Goal: Book appointment/travel/reservation

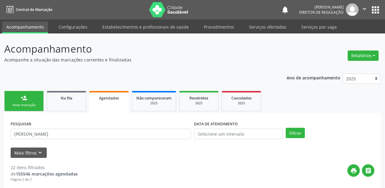
click at [29, 104] on div "Nova marcação" at bounding box center [24, 105] width 30 height 5
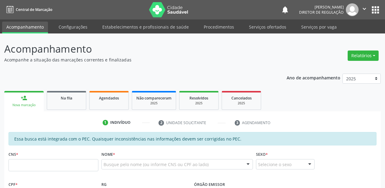
click at [29, 104] on div "Nova marcação" at bounding box center [24, 105] width 31 height 5
click at [38, 167] on input "text" at bounding box center [54, 165] width 90 height 12
type input "7"
click at [62, 99] on span "Na fila" at bounding box center [67, 97] width 12 height 5
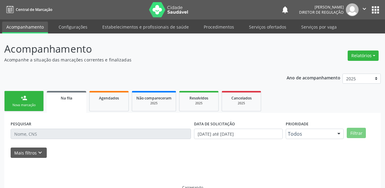
scroll to position [12, 0]
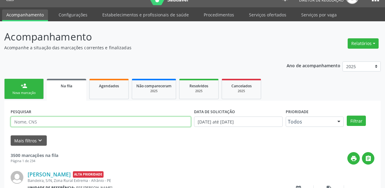
click at [35, 122] on input "text" at bounding box center [101, 121] width 181 height 10
type input "704207282433084"
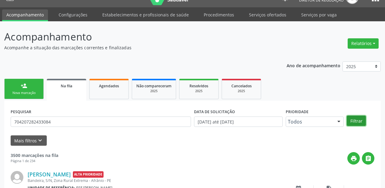
click at [353, 123] on button "Filtrar" at bounding box center [356, 120] width 19 height 10
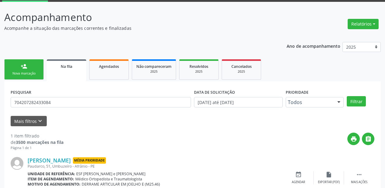
scroll to position [58, 0]
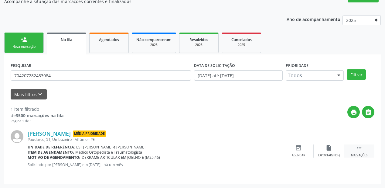
click at [359, 146] on icon "" at bounding box center [359, 147] width 7 height 7
click at [205, 148] on icon "event_available" at bounding box center [207, 147] width 7 height 7
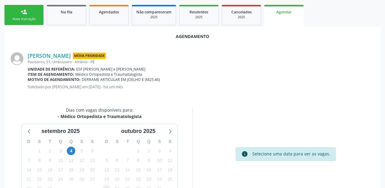
scroll to position [128, 0]
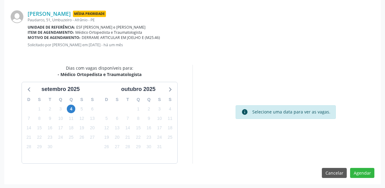
click at [67, 111] on div "4" at bounding box center [71, 108] width 9 height 9
click at [71, 109] on span "4" at bounding box center [71, 109] width 9 height 9
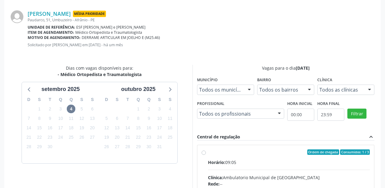
click at [237, 162] on div "Horário: 09:05" at bounding box center [289, 162] width 162 height 6
click at [206, 155] on input "Ordem de chegada Consumidos: 1 / 3 Horário: 09:05 Clínica: Ambulatorio Municipa…" at bounding box center [204, 151] width 4 height 5
radio input "true"
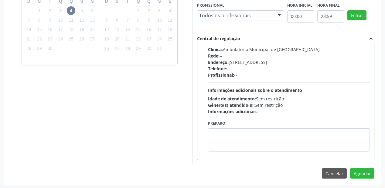
scroll to position [227, 0]
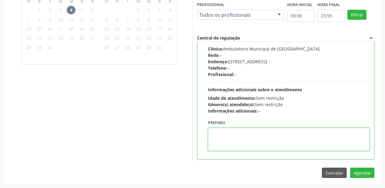
click at [239, 139] on textarea at bounding box center [289, 139] width 162 height 23
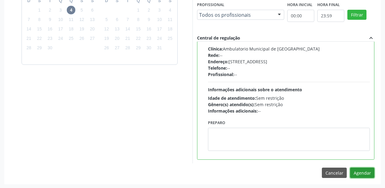
click at [353, 170] on button "Agendar" at bounding box center [362, 172] width 24 height 10
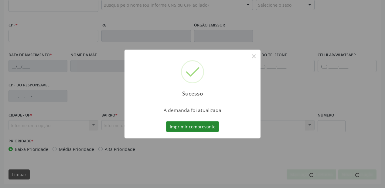
scroll to position [159, 0]
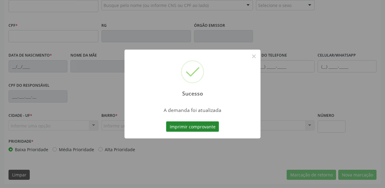
click at [201, 128] on button "Imprimir comprovante" at bounding box center [192, 126] width 53 height 10
